Goal: Task Accomplishment & Management: Manage account settings

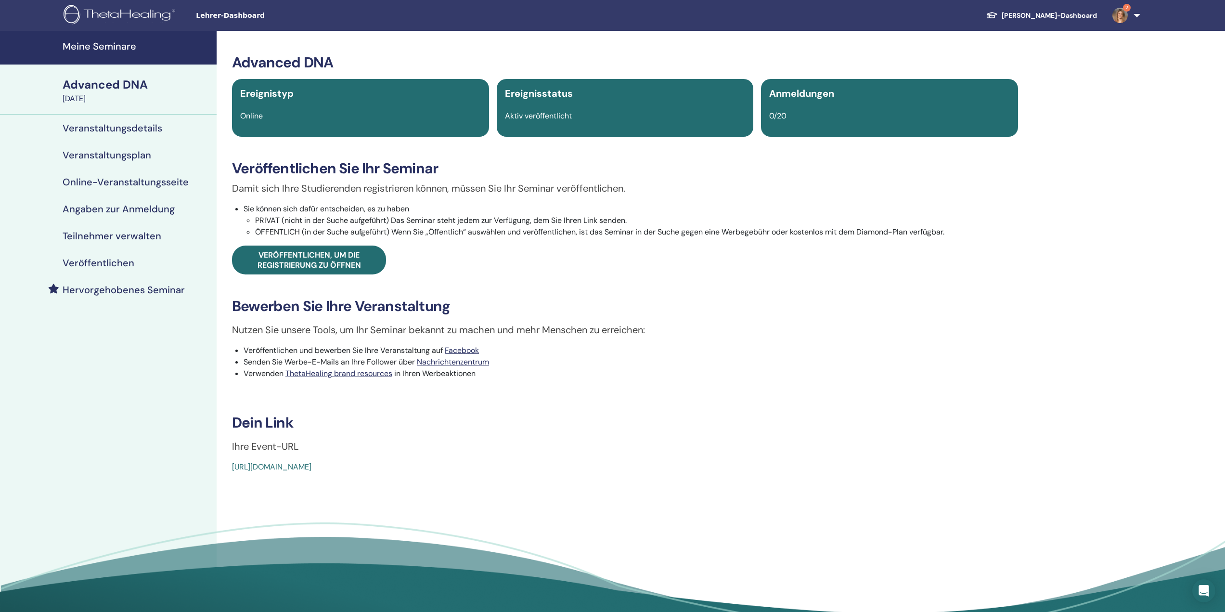
click at [122, 13] on img at bounding box center [121, 16] width 115 height 22
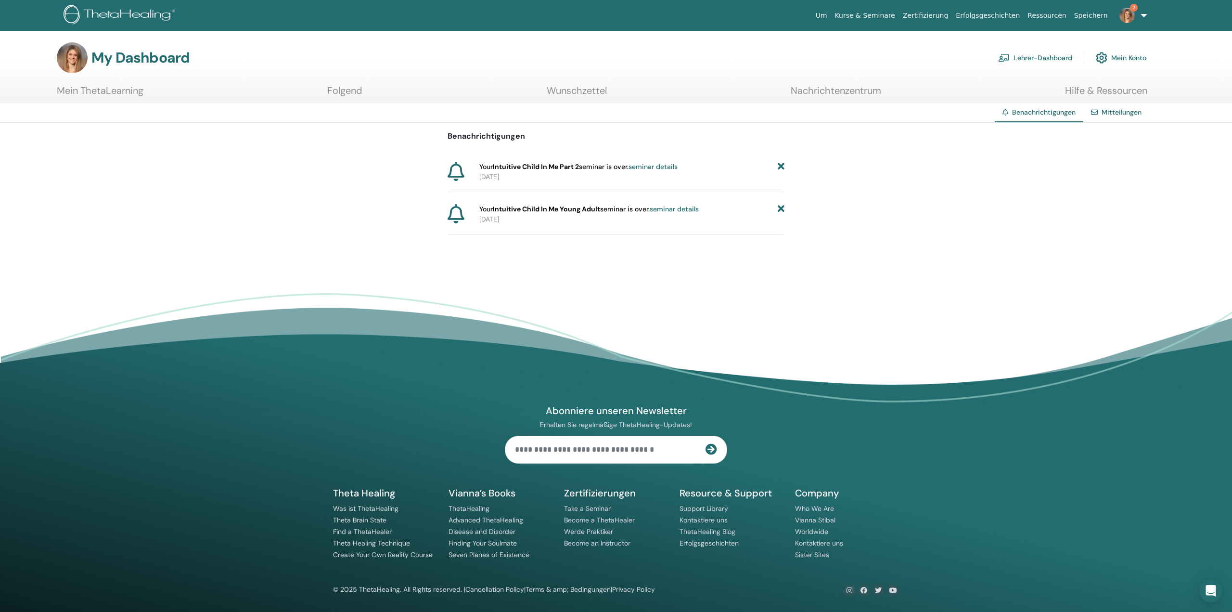
click at [779, 166] on icon at bounding box center [781, 167] width 7 height 10
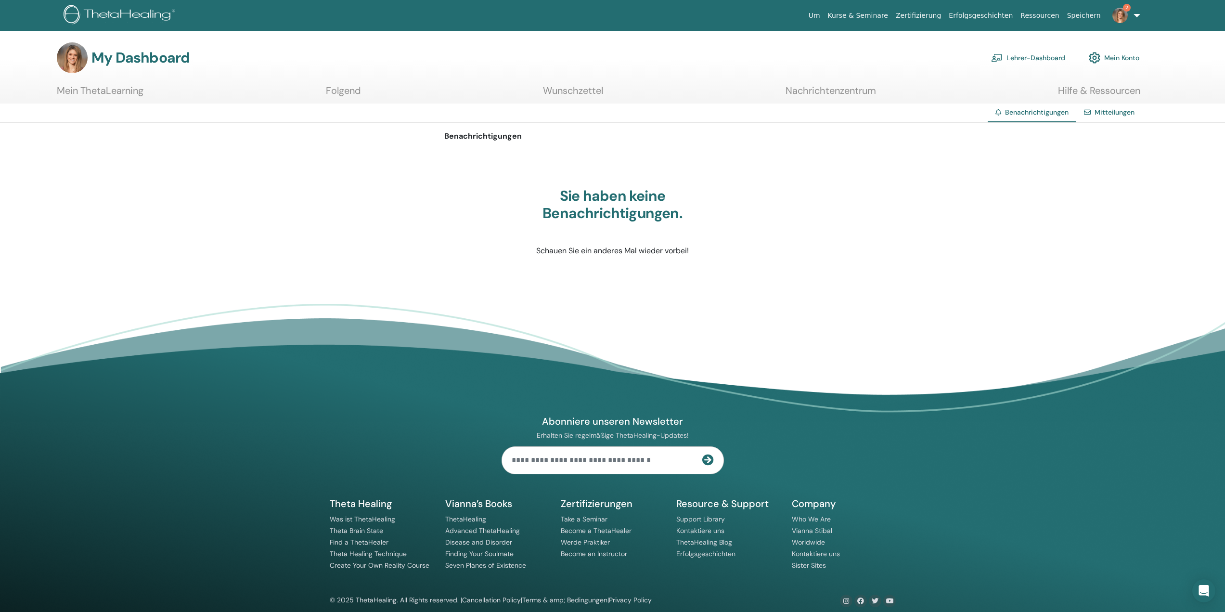
click at [1129, 17] on span "2" at bounding box center [1119, 15] width 23 height 8
click at [1093, 244] on span "Ausloggen" at bounding box center [1088, 243] width 32 height 9
